Goal: Task Accomplishment & Management: Manage account settings

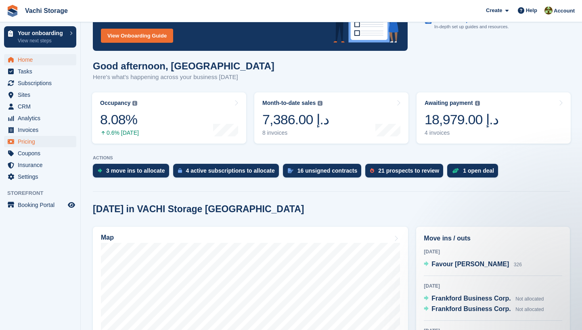
click at [38, 138] on span "Pricing" at bounding box center [42, 141] width 48 height 11
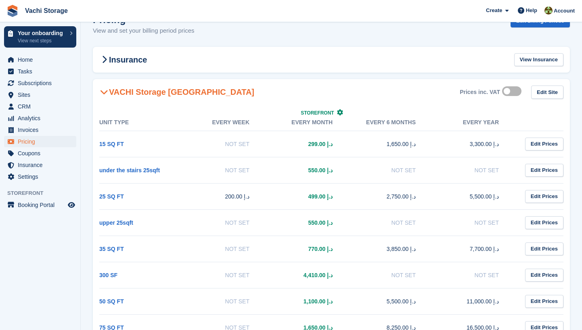
scroll to position [21, 0]
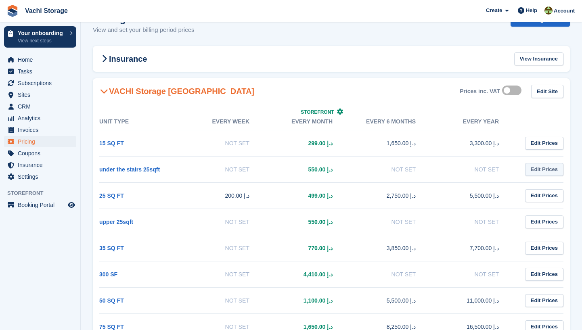
click at [545, 170] on link "Edit Prices" at bounding box center [544, 169] width 38 height 13
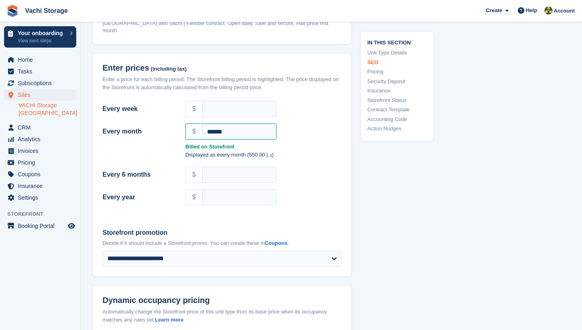
scroll to position [635, 0]
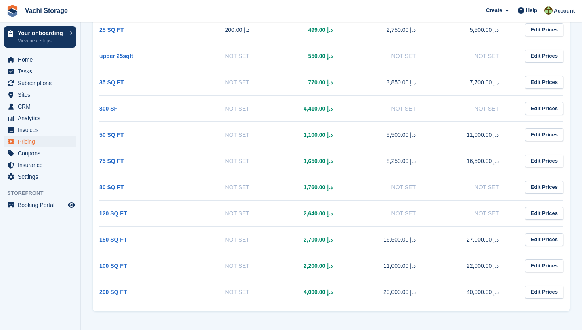
scroll to position [21, 0]
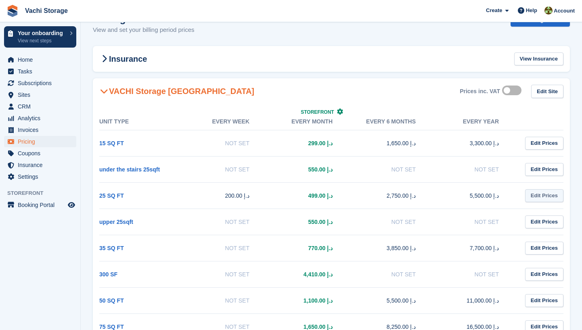
click at [553, 194] on link "Edit Prices" at bounding box center [544, 195] width 38 height 13
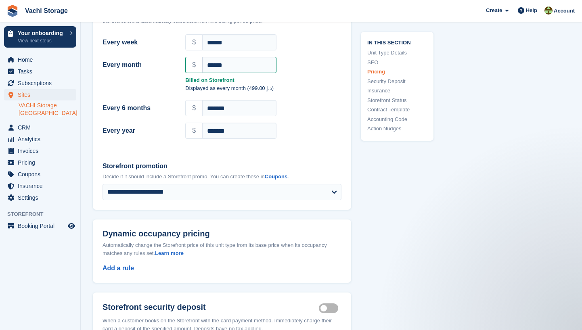
scroll to position [715, 0]
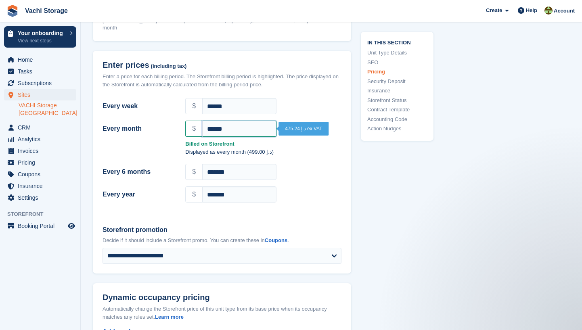
drag, startPoint x: 219, startPoint y: 111, endPoint x: 188, endPoint y: 111, distance: 31.1
click at [188, 121] on div "$ ******" at bounding box center [263, 129] width 156 height 16
click at [177, 138] on div "Billed on Storefront" at bounding box center [222, 143] width 249 height 10
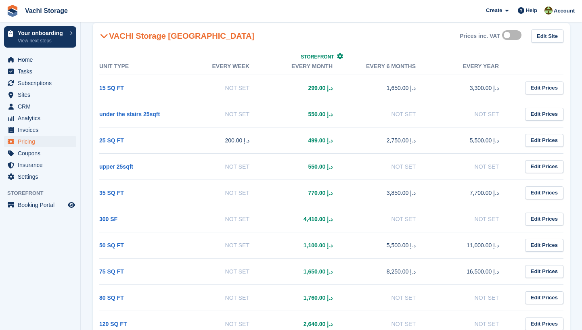
scroll to position [77, 0]
click at [534, 192] on link "Edit Prices" at bounding box center [544, 192] width 38 height 13
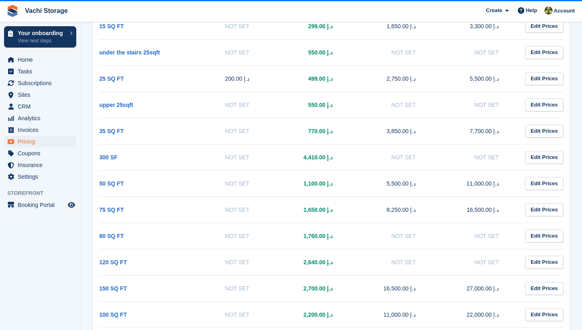
scroll to position [149, 0]
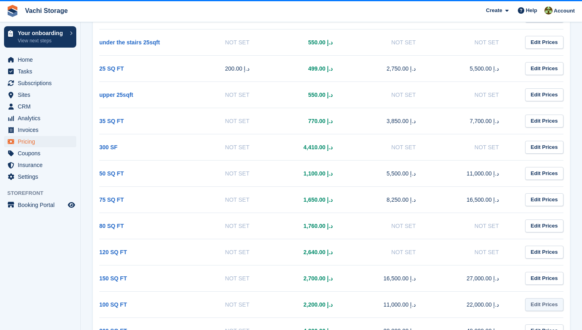
click at [541, 305] on link "Edit Prices" at bounding box center [544, 304] width 38 height 13
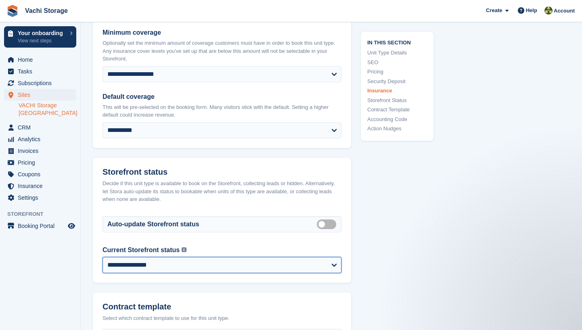
select select "********"
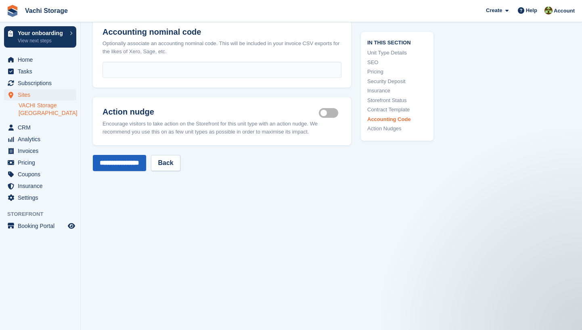
scroll to position [1540, 0]
click at [114, 155] on input "**********" at bounding box center [119, 163] width 53 height 16
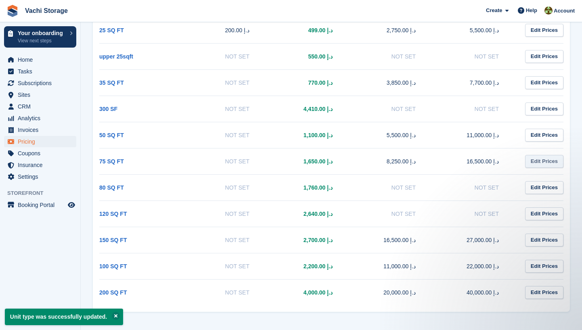
click at [541, 163] on link "Edit Prices" at bounding box center [544, 161] width 38 height 13
